Goal: Task Accomplishment & Management: Manage account settings

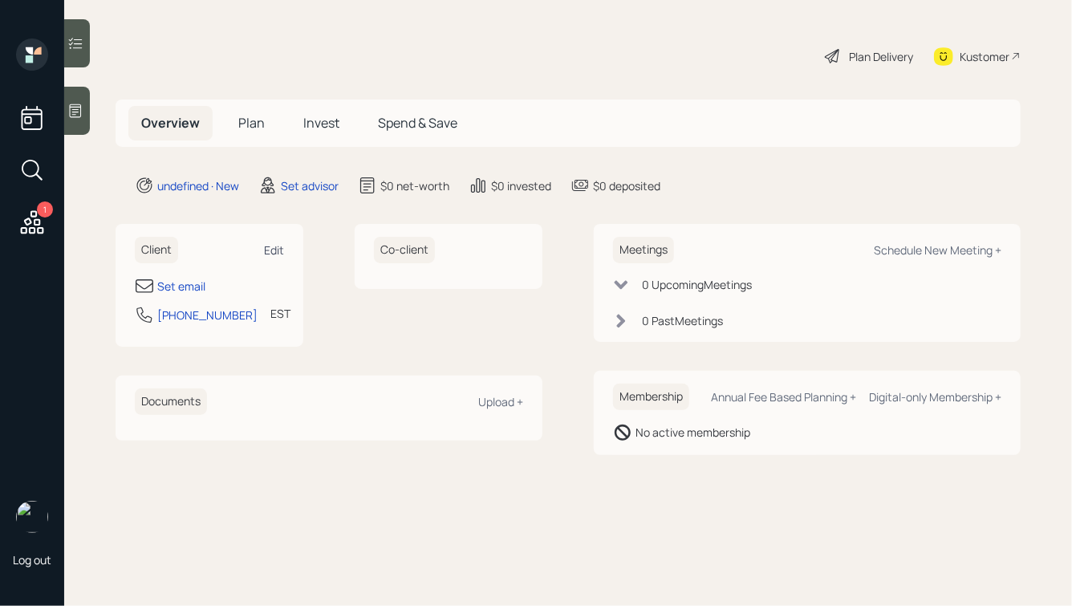
click at [272, 253] on div "Edit" at bounding box center [274, 249] width 20 height 15
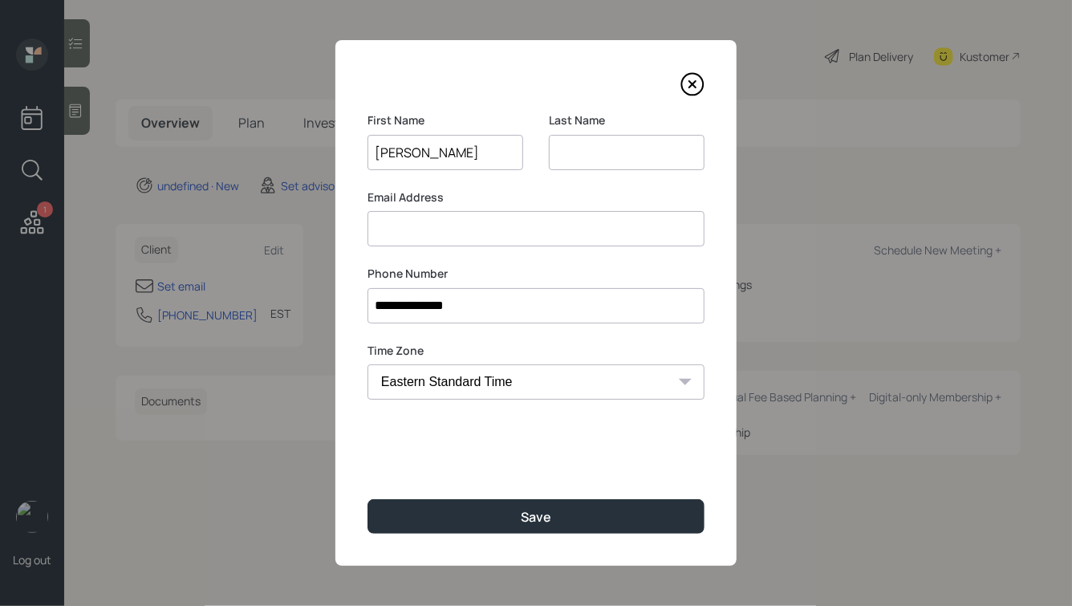
type input "U"
type input "[PERSON_NAME]"
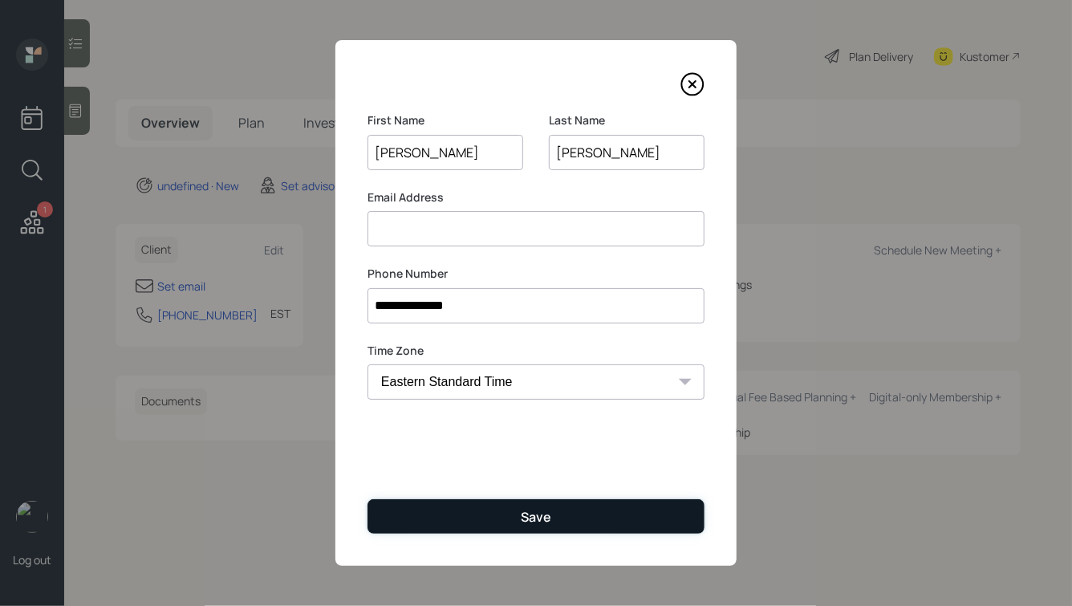
click at [496, 506] on button "Save" at bounding box center [535, 516] width 337 height 34
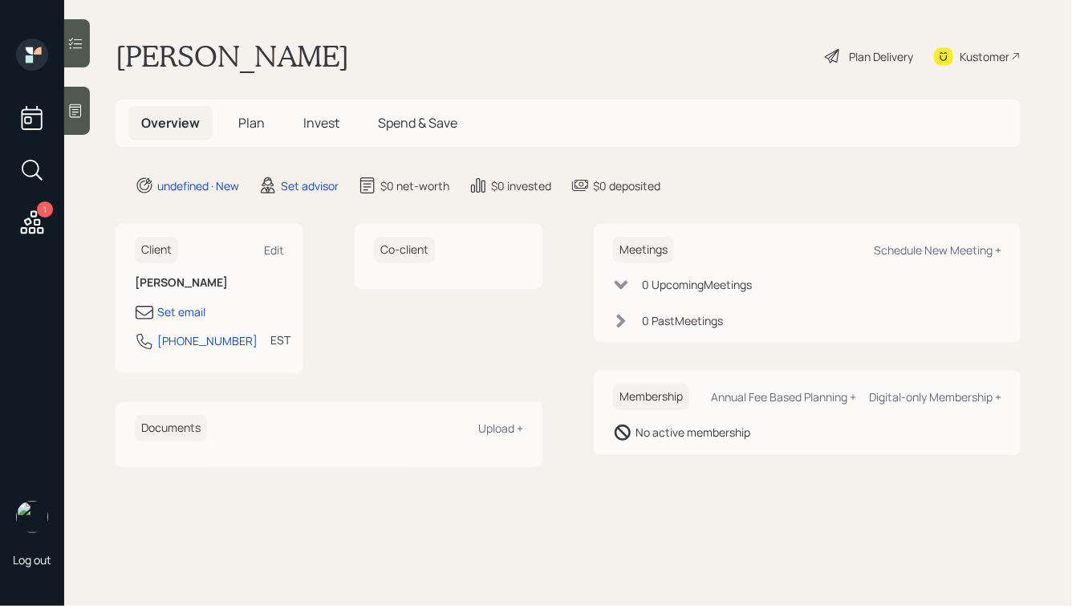
click at [77, 111] on icon at bounding box center [75, 111] width 16 height 16
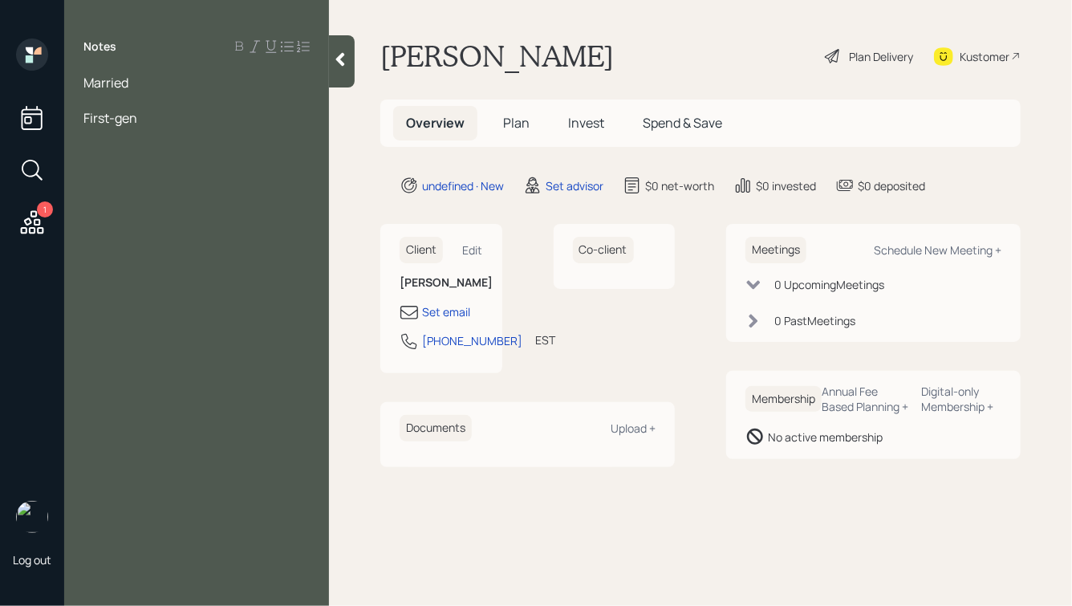
click at [164, 174] on div "Notes Married First-gen" at bounding box center [196, 313] width 265 height 548
drag, startPoint x: 144, startPoint y: 118, endPoint x: 70, endPoint y: 118, distance: 73.8
click at [70, 118] on div "Married First-gen" at bounding box center [196, 100] width 265 height 53
drag, startPoint x: 148, startPoint y: 117, endPoint x: 181, endPoint y: 118, distance: 32.9
click at [181, 118] on div "Just had a baby" at bounding box center [196, 118] width 226 height 18
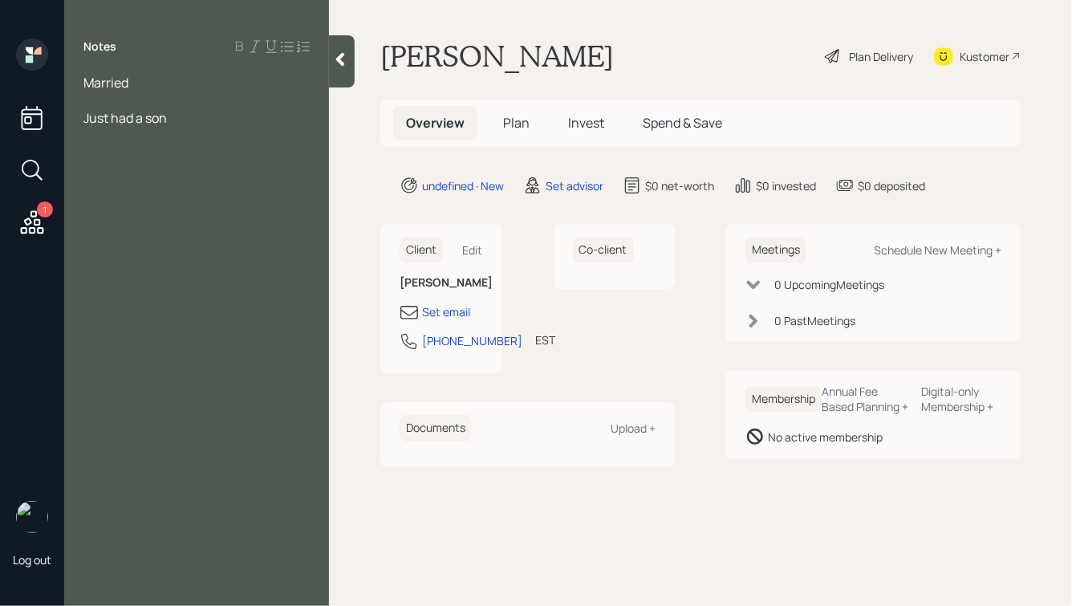
click at [136, 79] on div "Married" at bounding box center [196, 83] width 226 height 18
click at [187, 124] on div "Just had a son" at bounding box center [196, 118] width 226 height 18
click at [150, 96] on div at bounding box center [196, 100] width 226 height 18
click at [141, 119] on div at bounding box center [196, 118] width 226 height 18
click at [183, 137] on div "Just had a son" at bounding box center [196, 136] width 226 height 18
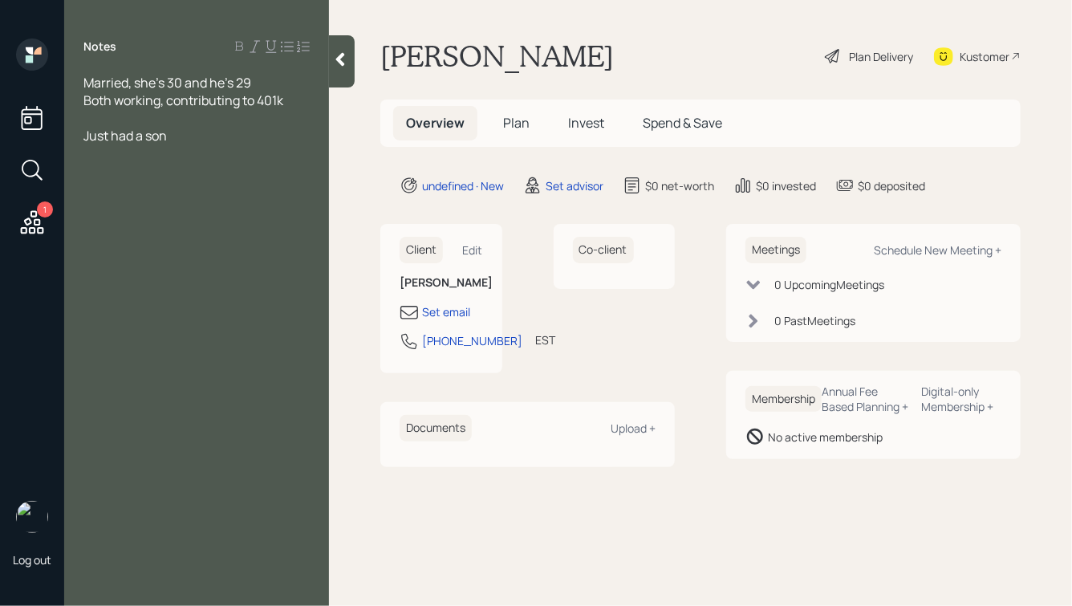
click at [339, 69] on div at bounding box center [342, 61] width 26 height 52
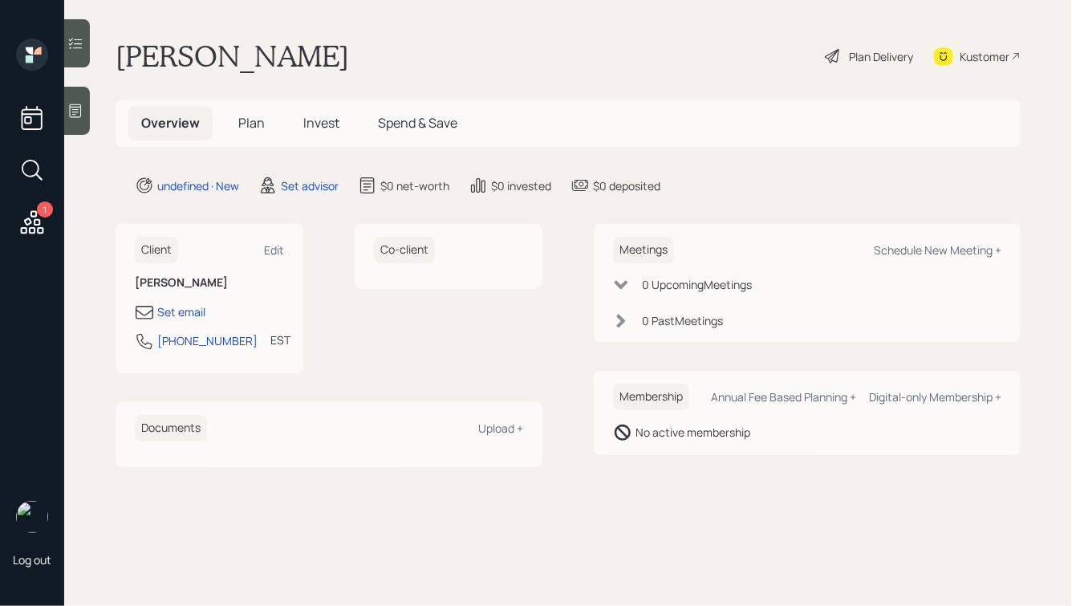
click at [67, 101] on div at bounding box center [77, 111] width 26 height 48
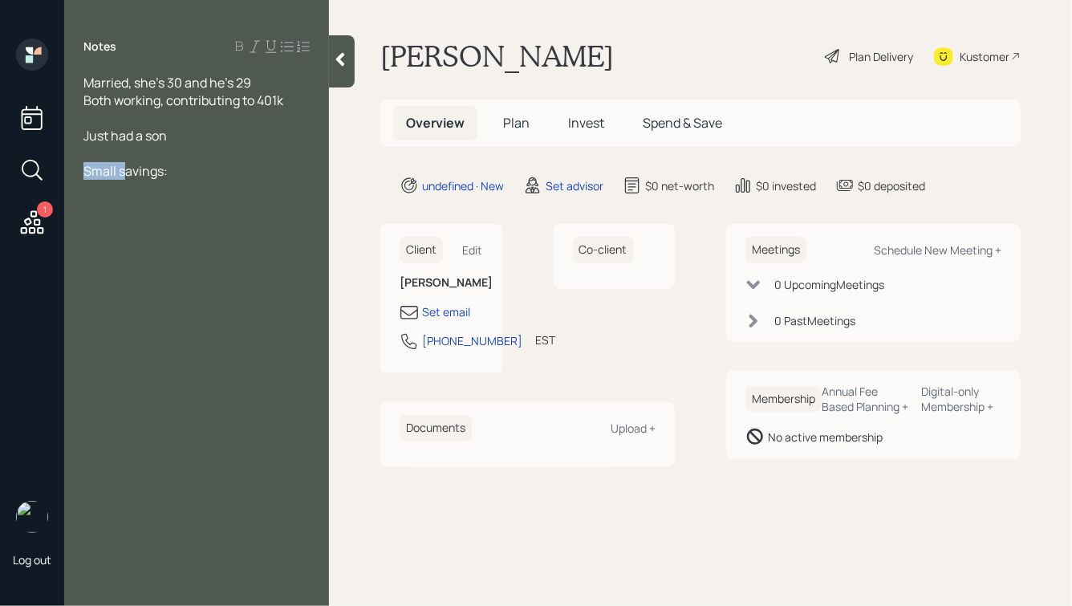
drag, startPoint x: 124, startPoint y: 172, endPoint x: 80, endPoint y: 172, distance: 44.1
click at [80, 172] on div "Married, she's 30 and he's 29 Both working, contributing to 401k Just had a son…" at bounding box center [196, 127] width 265 height 106
click at [92, 174] on span "Small savings:" at bounding box center [125, 171] width 84 height 18
drag, startPoint x: 95, startPoint y: 173, endPoint x: 124, endPoint y: 172, distance: 28.9
click at [124, 172] on span "Small savings:" at bounding box center [125, 171] width 84 height 18
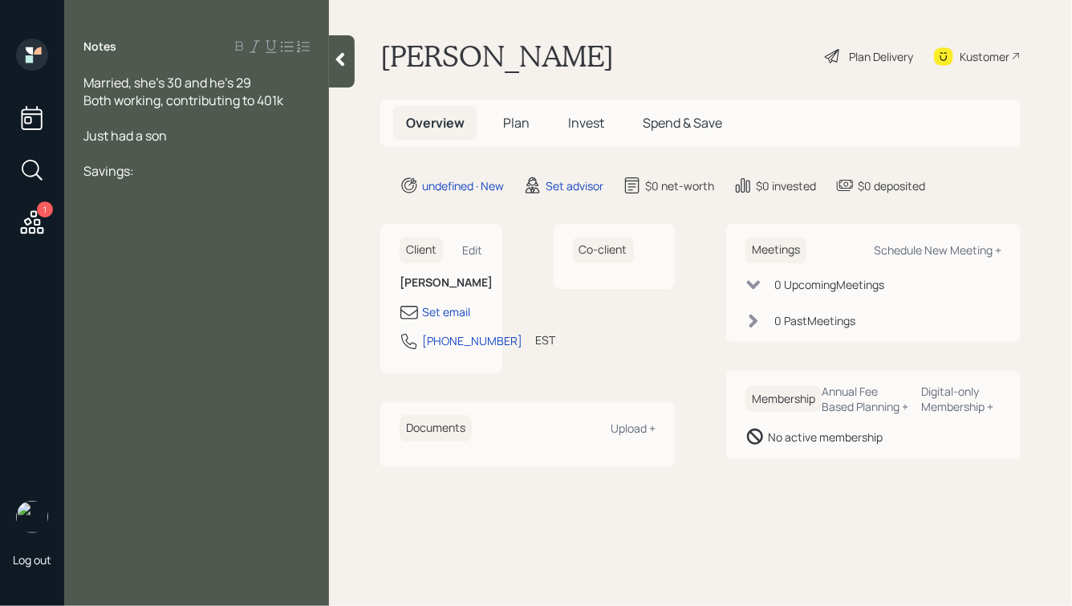
click at [145, 172] on div "Savings:" at bounding box center [196, 171] width 226 height 18
click at [344, 61] on icon at bounding box center [340, 59] width 16 height 16
